Goal: Use online tool/utility: Use online tool/utility

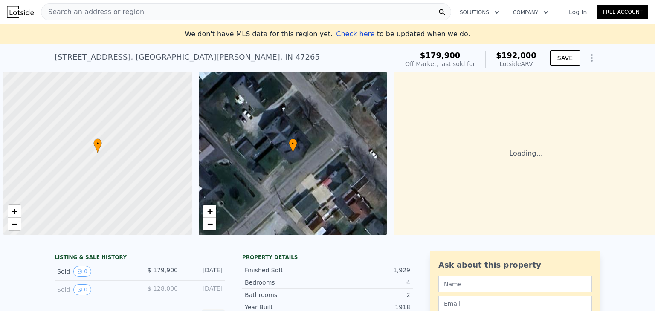
scroll to position [0, 3]
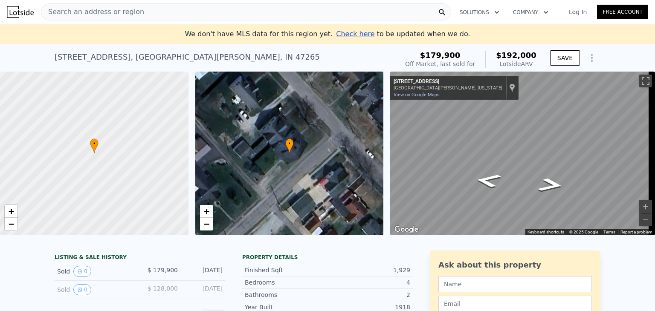
click at [113, 15] on span "Search an address or region" at bounding box center [92, 12] width 103 height 10
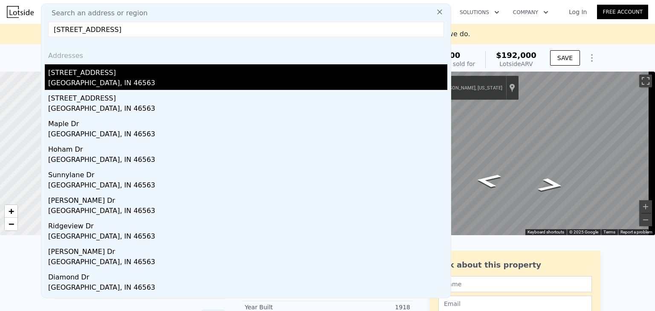
type input "[STREET_ADDRESS]"
click at [76, 79] on div "[GEOGRAPHIC_DATA], IN 46563" at bounding box center [247, 84] width 399 height 12
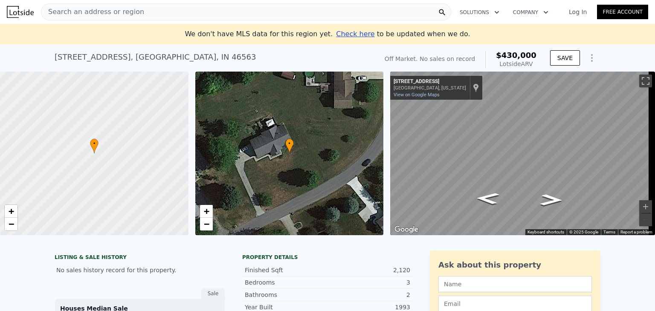
click at [164, 12] on div "Search an address or region" at bounding box center [246, 11] width 410 height 17
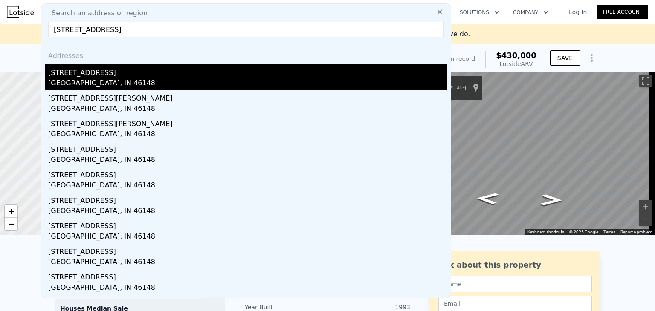
type input "[STREET_ADDRESS]"
click at [76, 79] on div "[GEOGRAPHIC_DATA], IN 46148" at bounding box center [247, 84] width 399 height 12
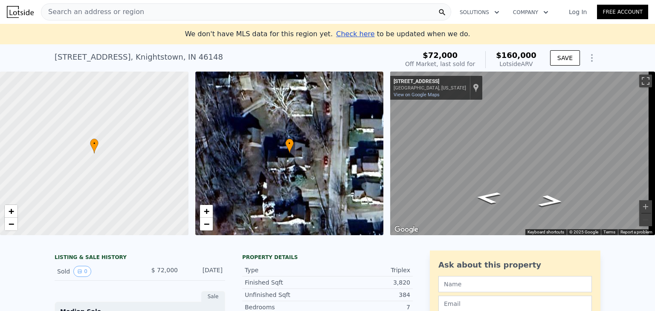
click at [122, 9] on span "Search an address or region" at bounding box center [92, 12] width 103 height 10
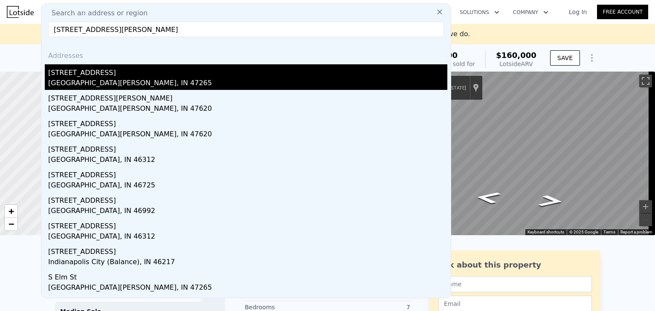
type input "[STREET_ADDRESS][PERSON_NAME]"
click at [65, 81] on div "[GEOGRAPHIC_DATA][PERSON_NAME], IN 47265" at bounding box center [247, 84] width 399 height 12
type input "3"
type input "4"
type input "1428"
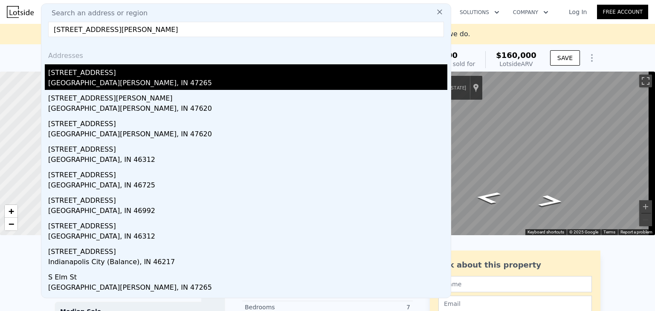
type input "2532"
type input "4026"
type input "11826"
type input "$ 192,000"
type input "5"
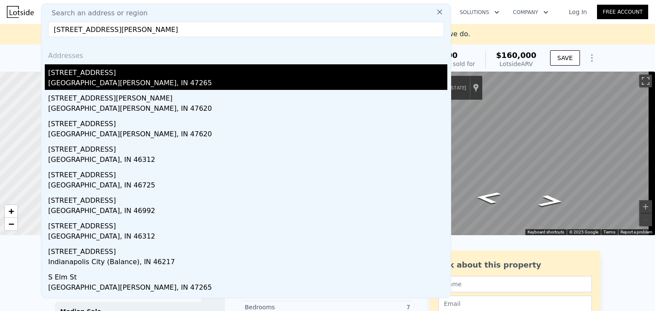
type input "-$ 11,437"
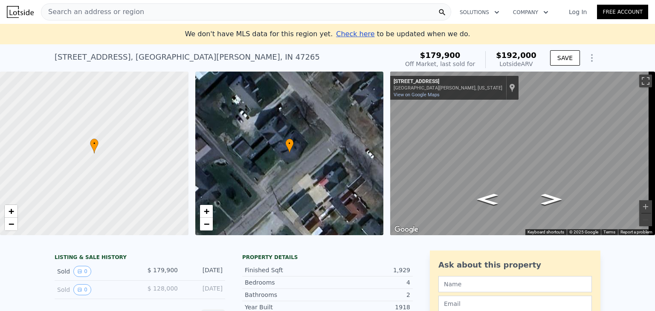
click at [121, 5] on div "Search an address or region" at bounding box center [92, 12] width 103 height 16
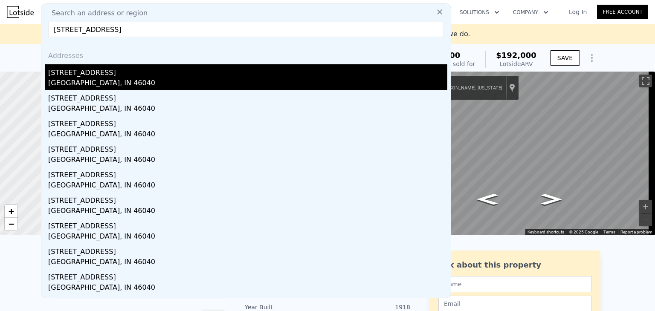
type input "[STREET_ADDRESS]"
click at [66, 84] on div "[GEOGRAPHIC_DATA], IN 46040" at bounding box center [247, 84] width 399 height 12
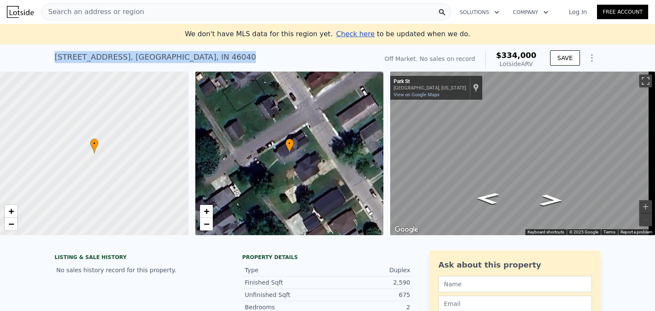
drag, startPoint x: 45, startPoint y: 57, endPoint x: 186, endPoint y: 64, distance: 140.6
click at [186, 64] on div "[STREET_ADDRESS] No sales on record (~ARV $334k ) Off Market. No sales on recor…" at bounding box center [327, 57] width 655 height 27
copy div "[STREET_ADDRESS]"
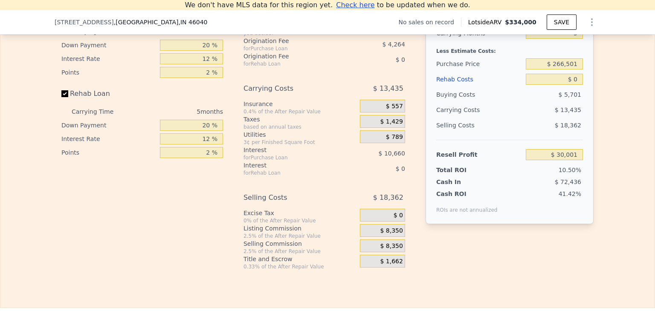
scroll to position [1260, 0]
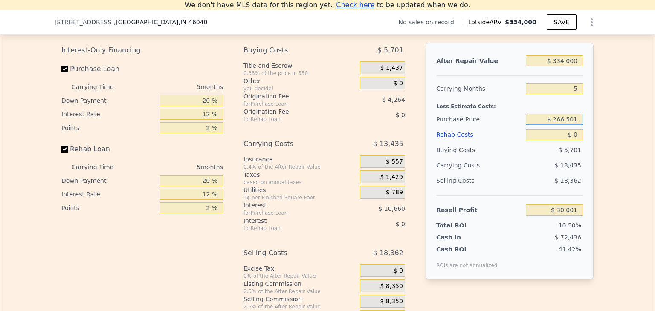
click at [567, 125] on input "$ 266,501" at bounding box center [554, 119] width 57 height 11
type input "$ 150,000"
type input "$ 153,413"
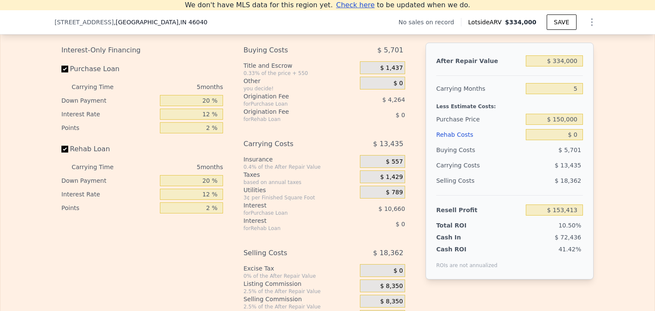
click at [581, 143] on div "After Repair Value $ 334,000 Carrying Months 5 Less Estimate Costs: Purchase Pr…" at bounding box center [510, 161] width 168 height 237
click at [578, 140] on input "$ 0" at bounding box center [554, 134] width 57 height 11
type input "$ 8"
type input "$ 153,405"
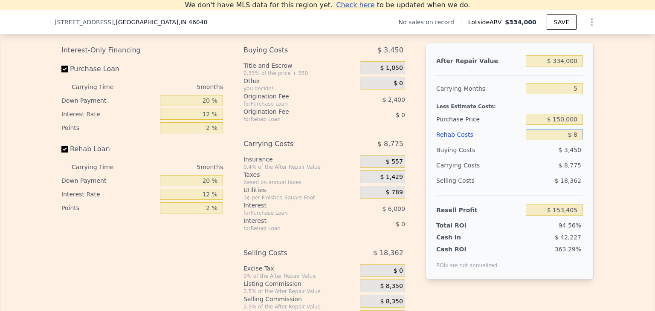
type input "$ 80"
type input "$ 153,327"
type input "$ 800"
type input "$ 152,570"
type input "$ 8,000"
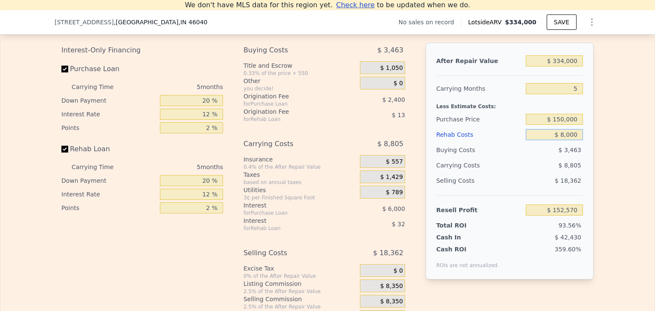
type input "$ 144,965"
type input "$ 80,000"
type input "$ 68,933"
click at [587, 143] on div "After Repair Value $ 334,000 Carrying Months 5 Less Estimate Costs: Purchase Pr…" at bounding box center [510, 161] width 168 height 237
type input "$ 0"
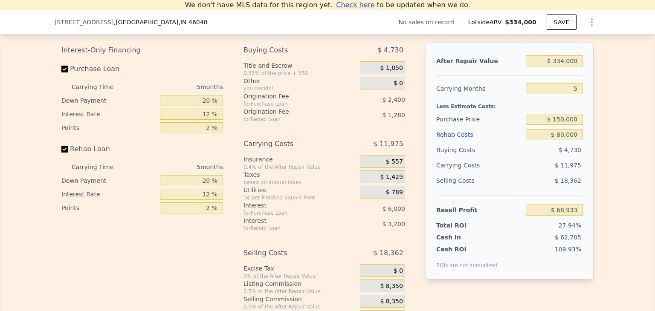
type input "$ 30,001"
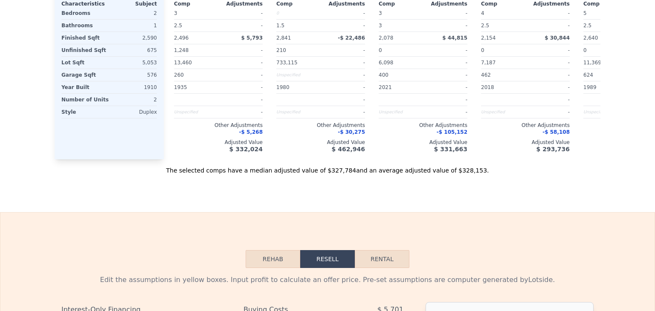
scroll to position [0, 0]
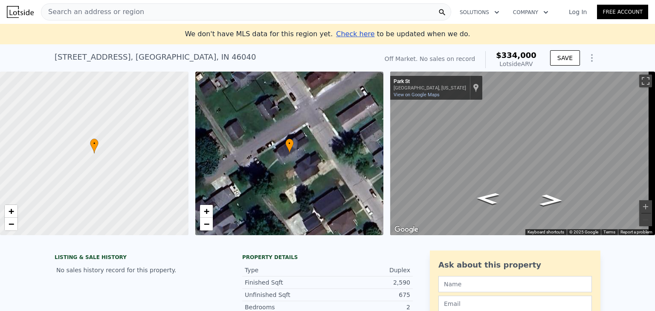
click at [60, 12] on span "Search an address or region" at bounding box center [92, 12] width 103 height 10
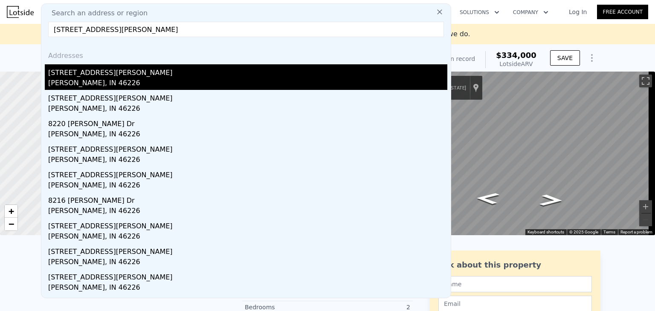
type input "[STREET_ADDRESS][PERSON_NAME]"
click at [83, 79] on div "[PERSON_NAME], IN 46226" at bounding box center [247, 84] width 399 height 12
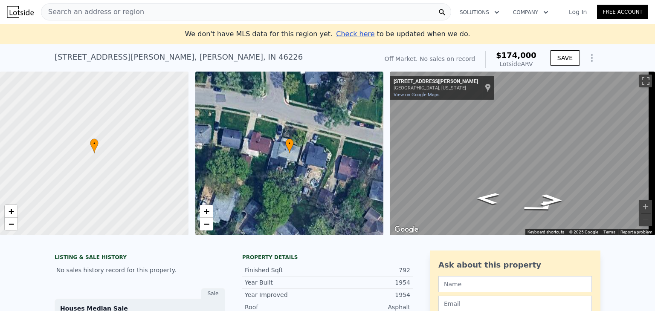
click at [97, 8] on span "Search an address or region" at bounding box center [92, 12] width 103 height 10
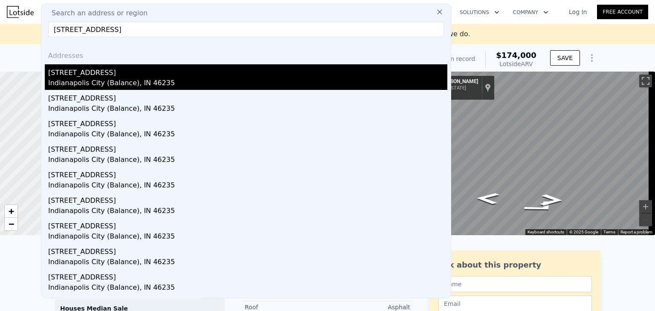
type input "[STREET_ADDRESS]"
click at [78, 81] on div "Indianapolis City (Balance), IN 46235" at bounding box center [247, 84] width 399 height 12
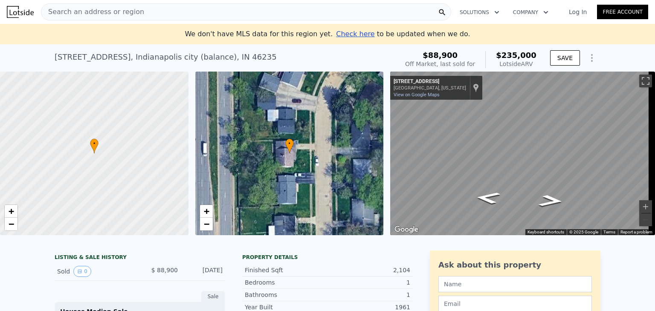
click at [93, 15] on span "Search an address or region" at bounding box center [92, 12] width 103 height 10
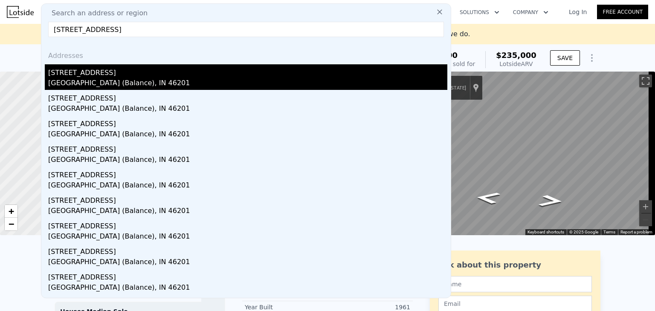
type input "[STREET_ADDRESS]"
click at [89, 80] on div "[GEOGRAPHIC_DATA] (Balance), IN 46201" at bounding box center [247, 84] width 399 height 12
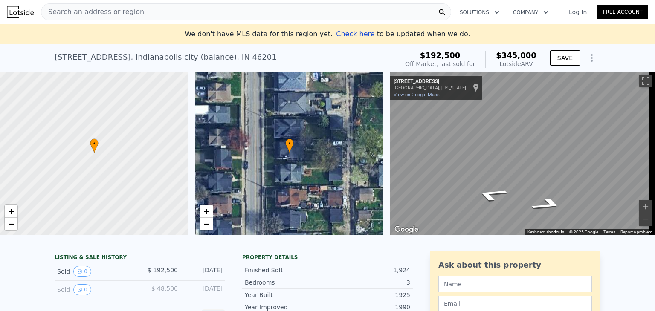
click at [142, 11] on div "Search an address or region" at bounding box center [246, 11] width 410 height 17
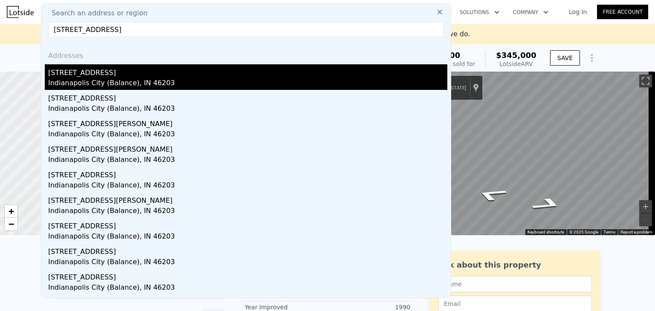
type input "[STREET_ADDRESS]"
click at [91, 76] on div "[STREET_ADDRESS]" at bounding box center [247, 71] width 399 height 14
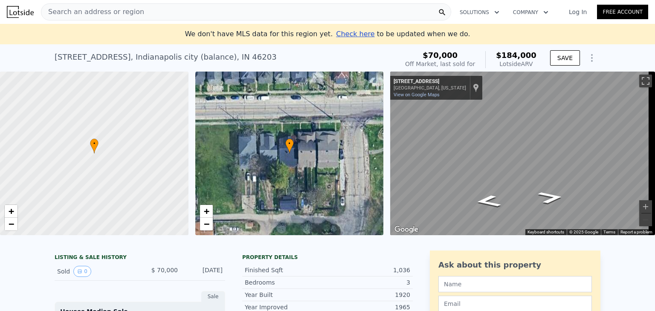
click at [148, 17] on div "Search an address or region" at bounding box center [246, 11] width 410 height 17
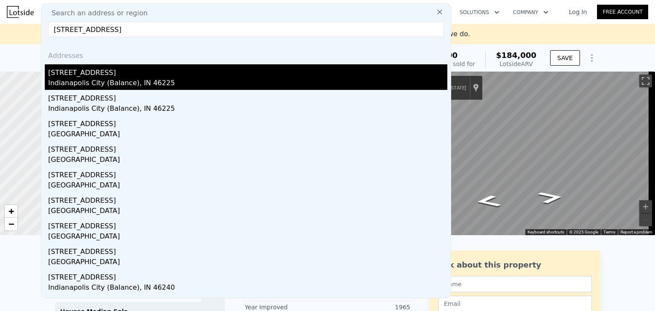
type input "[STREET_ADDRESS]"
click at [95, 81] on div "Indianapolis City (Balance), IN 46225" at bounding box center [247, 84] width 399 height 12
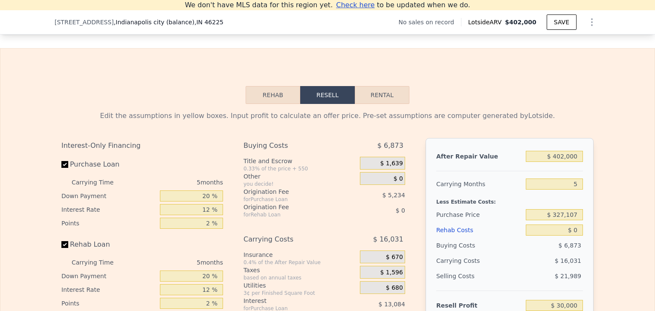
scroll to position [1184, 0]
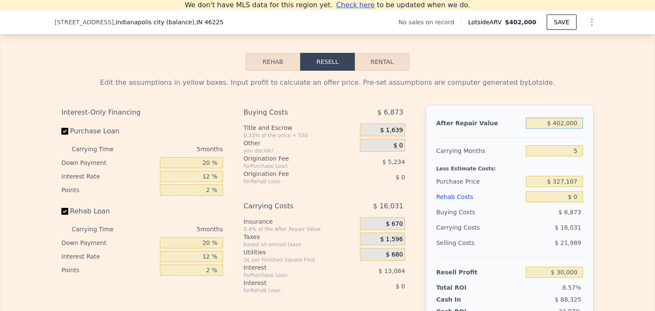
click at [568, 129] on input "$ 402,000" at bounding box center [554, 123] width 57 height 11
type input "$ 0"
type input "-$ 349,891"
type input "$ 0"
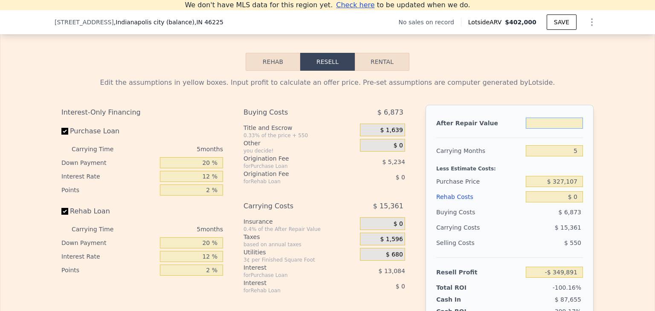
type input "$ 3"
type input "-$ 349,888"
type input "$ 30"
type input "-$ 349,863"
type input "$ 300"
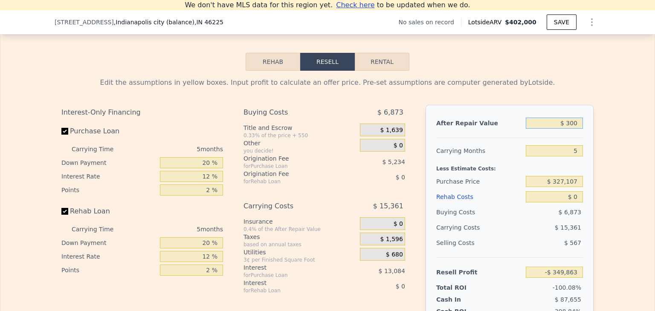
type input "-$ 349,608"
type input "$ 3,000"
type input "-$ 347,056"
type input "$ 30,000"
type input "-$ 321,541"
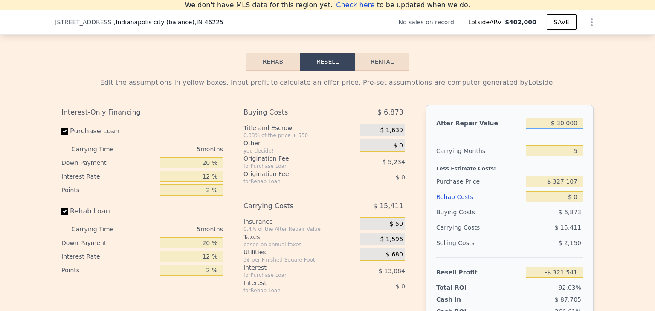
type input "$ 300,000"
type input "-$ 66,390"
type input "$ 300,000"
click at [570, 187] on input "$ 327,107" at bounding box center [554, 181] width 57 height 11
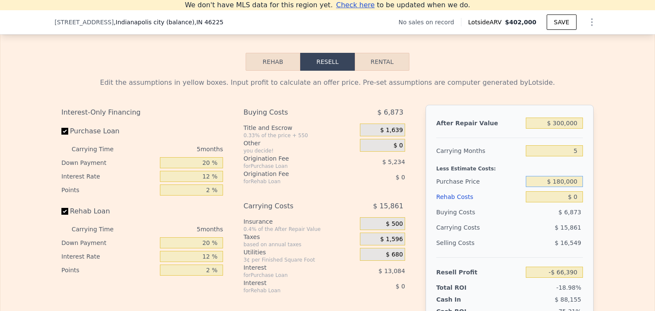
type input "$ 180,000"
click at [585, 179] on div "After Repair Value $ 300,000 Carrying Months 5 Less Estimate Costs: Purchase Pr…" at bounding box center [510, 223] width 168 height 237
type input "$ 89,446"
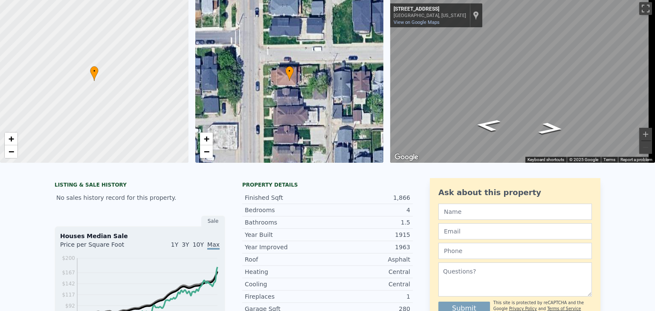
scroll to position [3, 0]
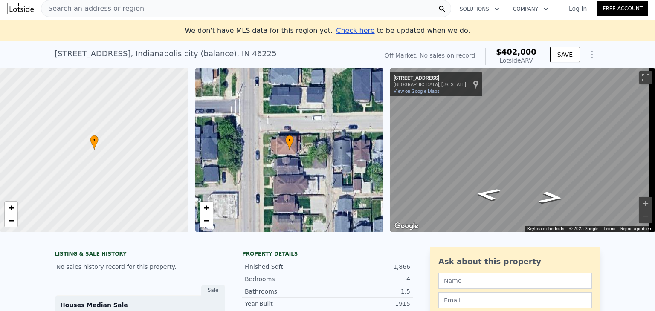
click at [66, 8] on span "Search an address or region" at bounding box center [92, 8] width 103 height 10
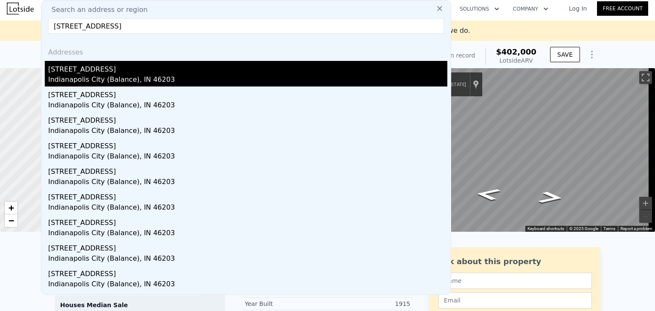
type input "[STREET_ADDRESS]"
click at [65, 73] on div "[STREET_ADDRESS]" at bounding box center [247, 68] width 399 height 14
